Goal: Task Accomplishment & Management: Manage account settings

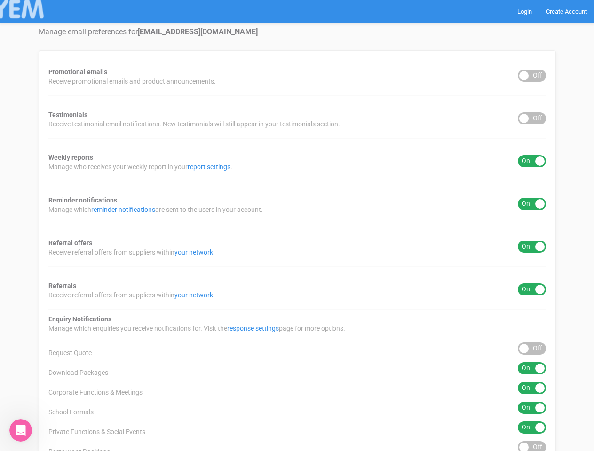
click at [297, 226] on div "Promotional emails ON OFF Receive promotional emails and product announcements.…" at bounding box center [297, 329] width 517 height 559
click at [532, 76] on div "ON OFF" at bounding box center [532, 76] width 28 height 12
click at [532, 118] on div "ON OFF" at bounding box center [532, 118] width 28 height 12
click at [532, 161] on div "ON OFF" at bounding box center [532, 161] width 28 height 12
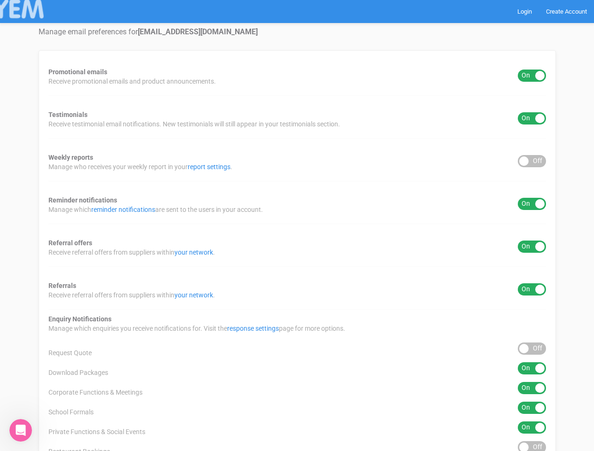
click at [532, 204] on div "ON OFF" at bounding box center [532, 204] width 28 height 12
click at [532, 247] on div "ON OFF" at bounding box center [532, 247] width 28 height 12
click at [532, 290] on div "ON OFF" at bounding box center [532, 289] width 28 height 12
click at [532, 349] on div "ON OFF" at bounding box center [532, 349] width 28 height 12
click at [532, 369] on div "ON OFF" at bounding box center [532, 368] width 28 height 12
